Goal: Task Accomplishment & Management: Manage account settings

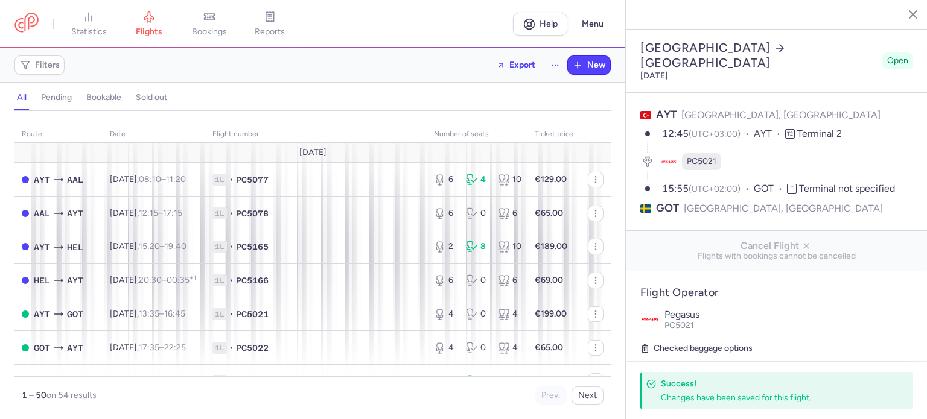
select select "hours"
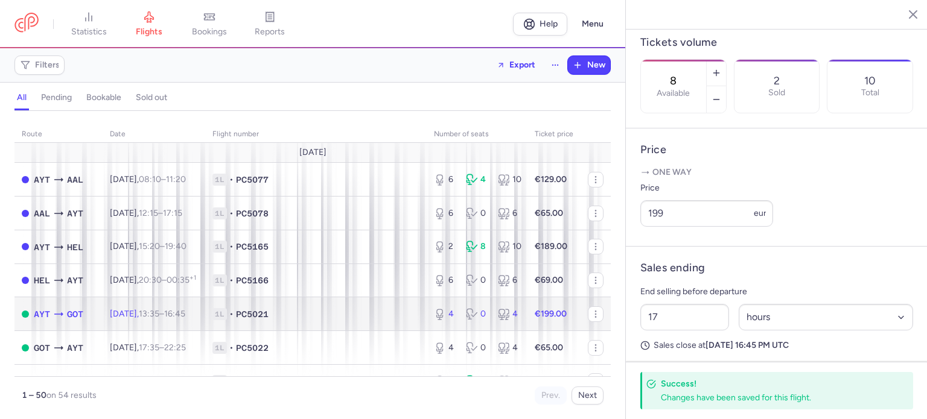
click at [381, 317] on span "1L • PC5021" at bounding box center [315, 314] width 207 height 12
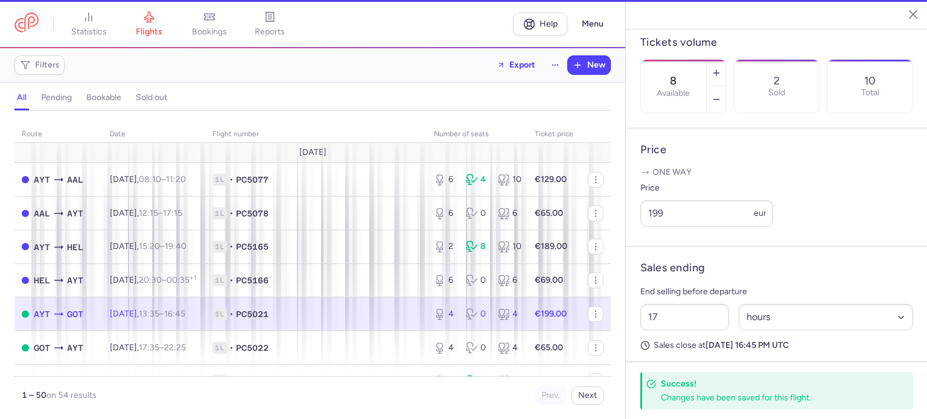
type input "4"
type input "18"
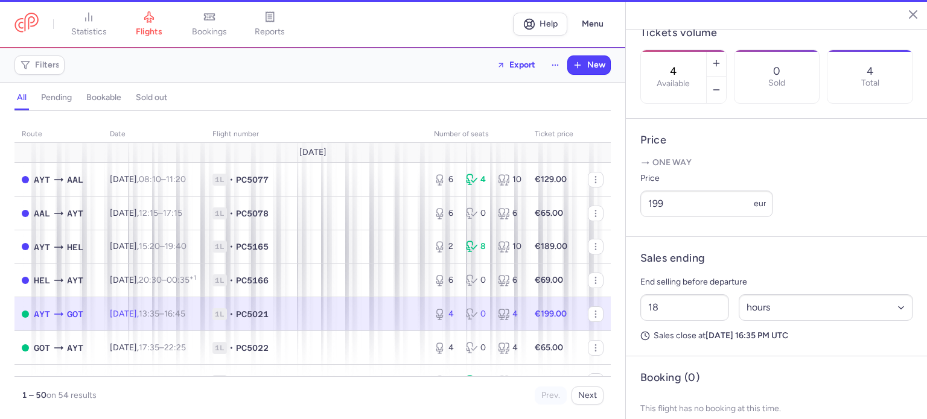
scroll to position [367, 0]
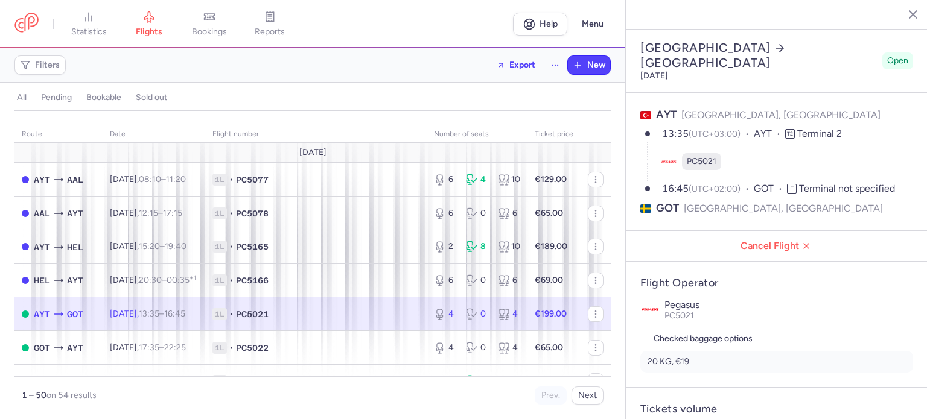
select select "days"
type input "4"
type input "199"
type input "18"
select select "hours"
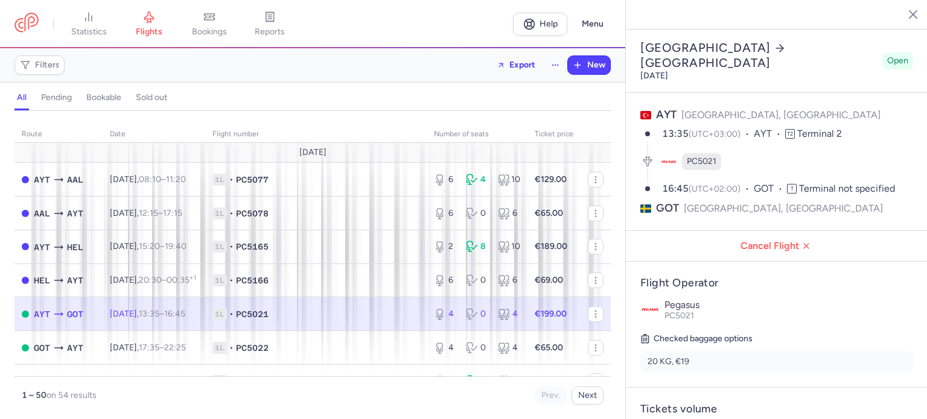
scroll to position [367, 0]
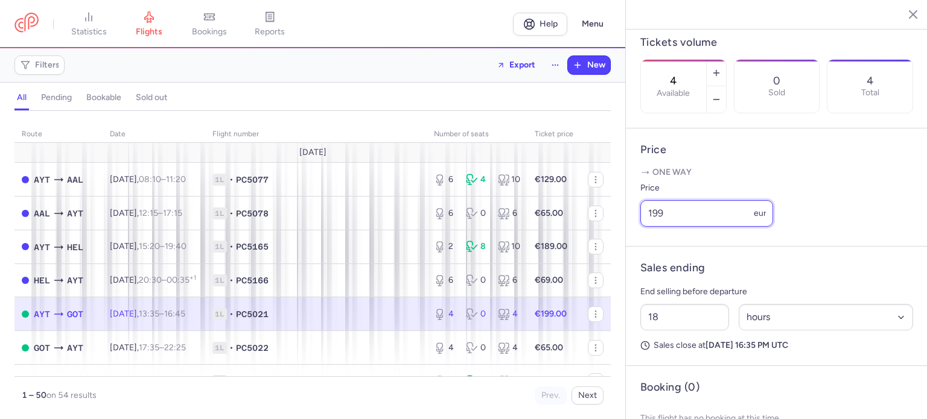
click at [658, 227] on input "199" at bounding box center [706, 213] width 133 height 27
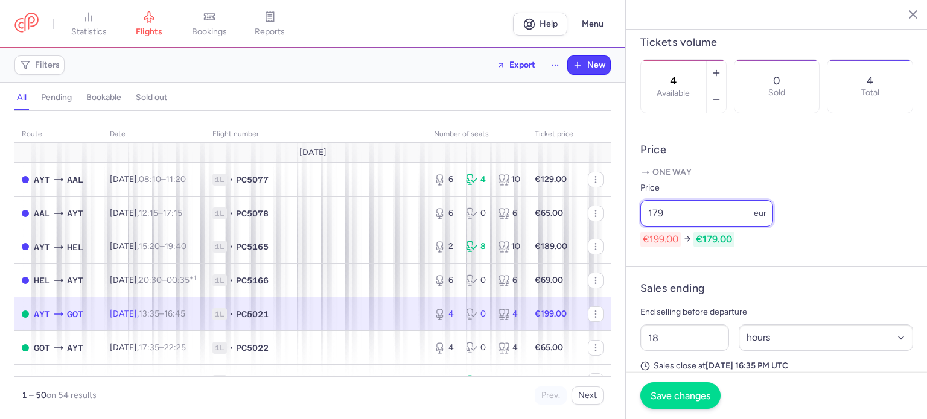
type input "179"
click at [678, 398] on span "Save changes" at bounding box center [680, 395] width 60 height 11
